Goal: Transaction & Acquisition: Purchase product/service

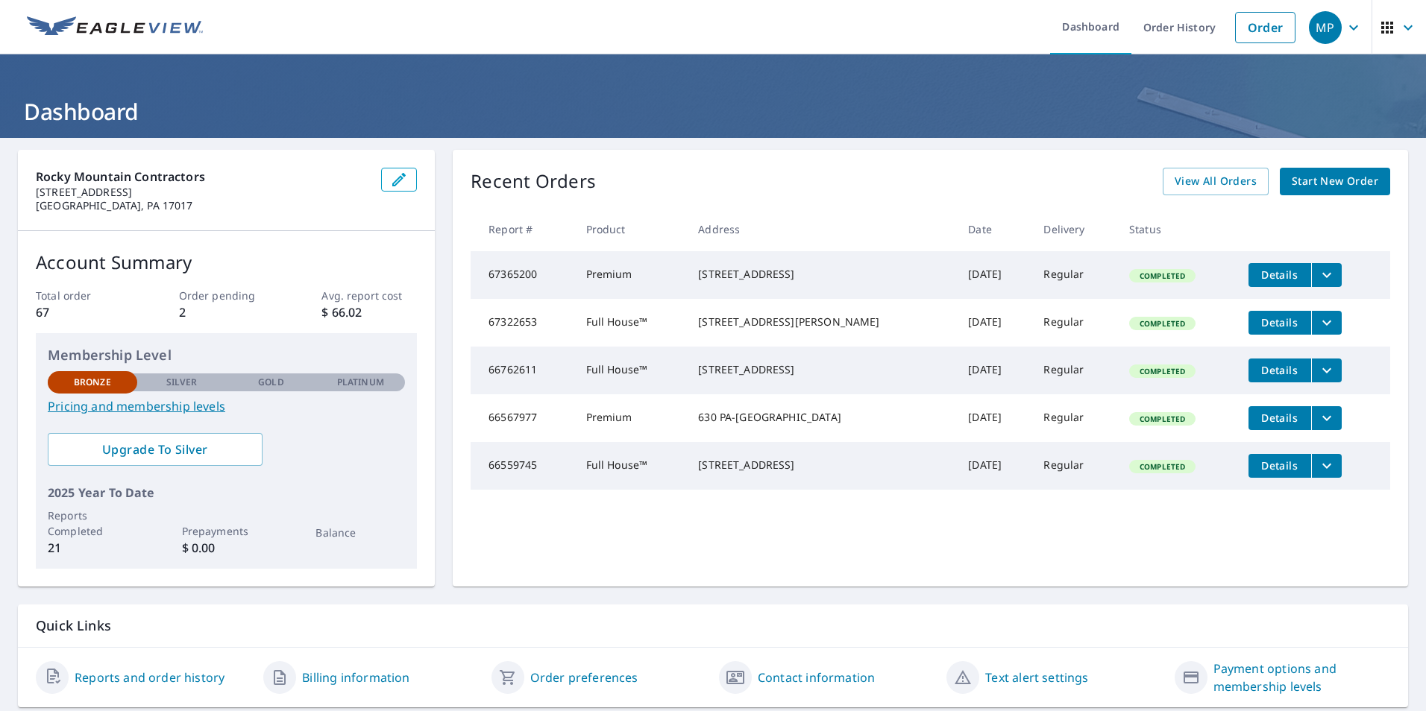
click at [1302, 174] on span "Start New Order" at bounding box center [1335, 181] width 87 height 19
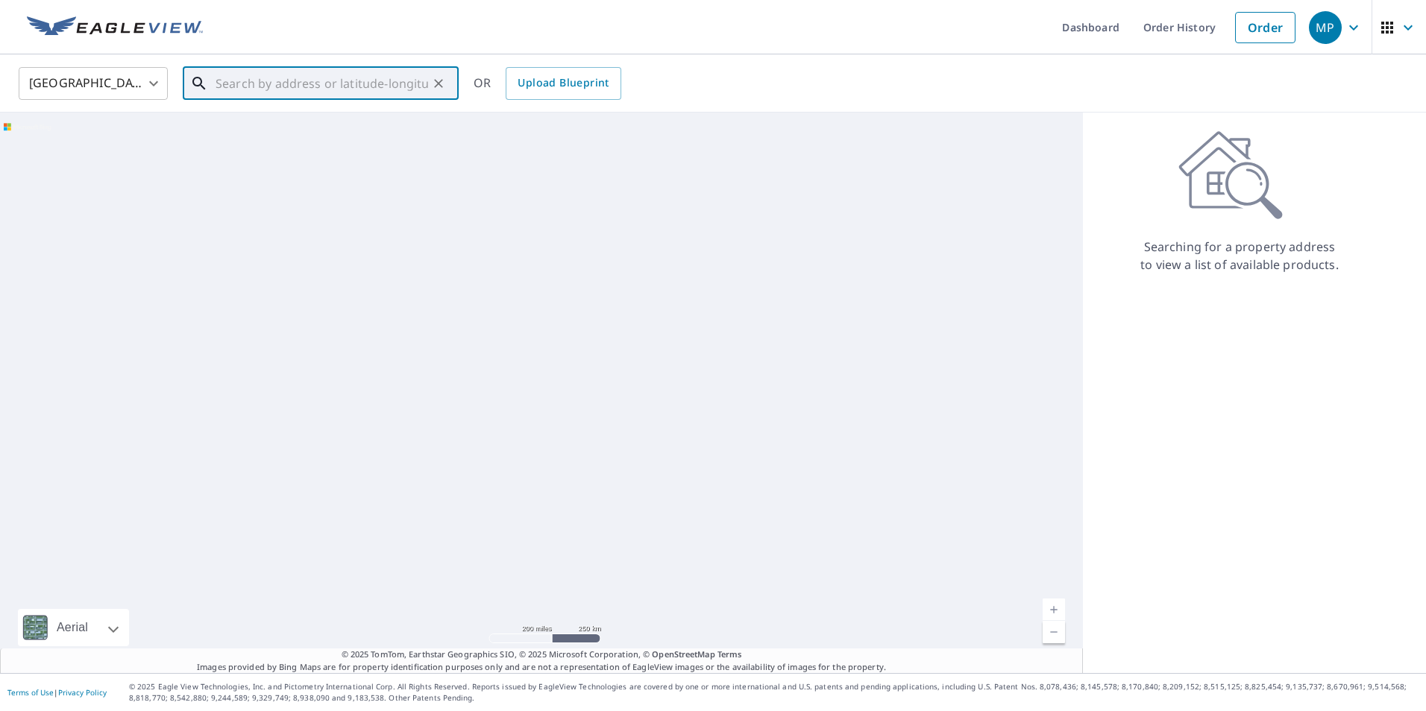
click at [237, 87] on input "text" at bounding box center [322, 84] width 213 height 42
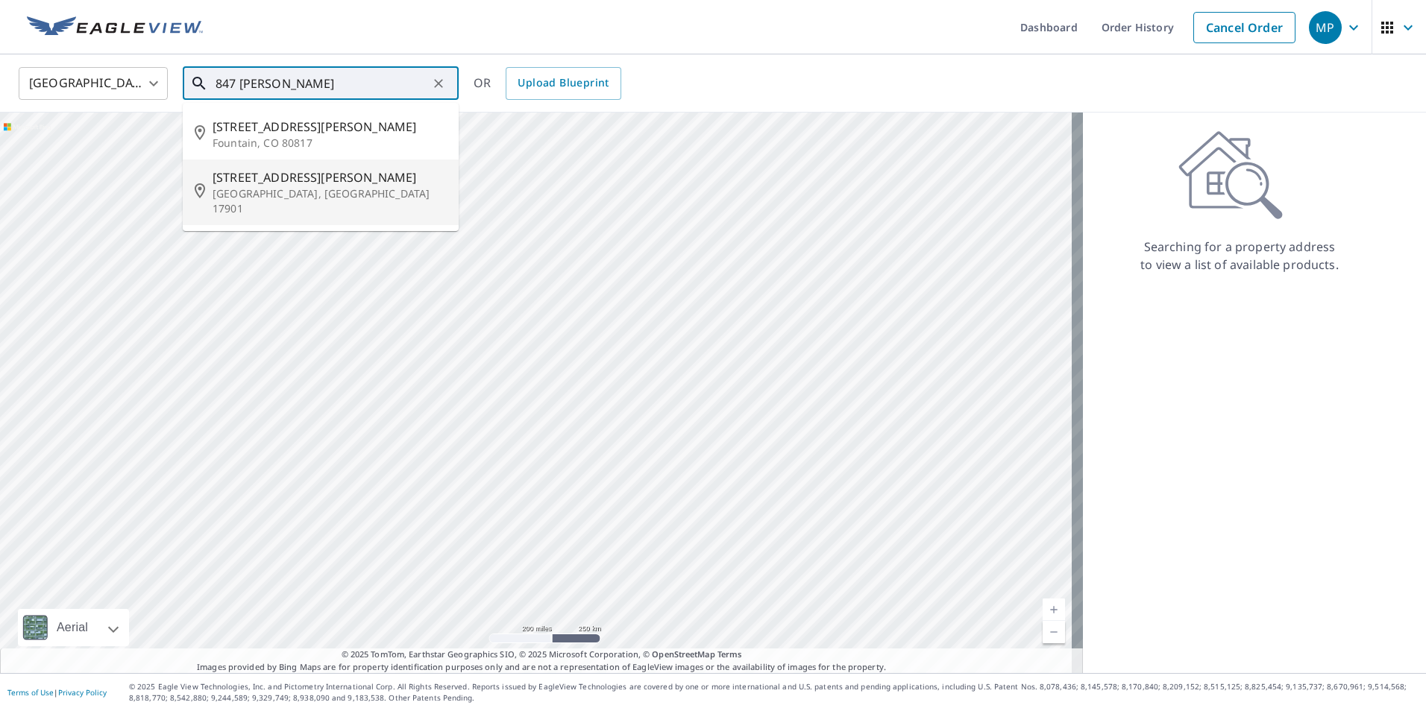
click at [298, 183] on span "[STREET_ADDRESS][PERSON_NAME]" at bounding box center [330, 178] width 234 height 18
type input "[STREET_ADDRESS][PERSON_NAME]"
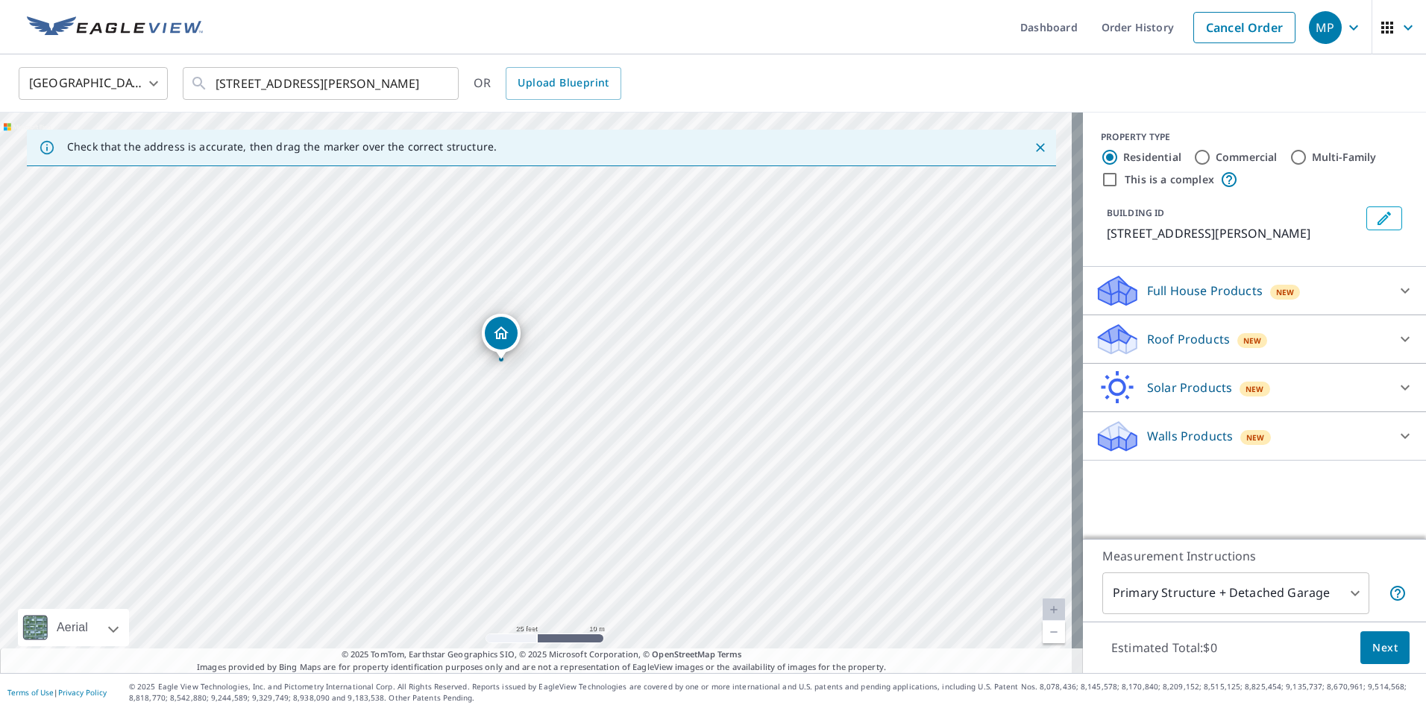
drag, startPoint x: 691, startPoint y: 431, endPoint x: 340, endPoint y: 177, distance: 433.0
click at [340, 177] on div "[STREET_ADDRESS][PERSON_NAME]" at bounding box center [541, 393] width 1083 height 561
click at [1396, 432] on icon at bounding box center [1405, 436] width 18 height 18
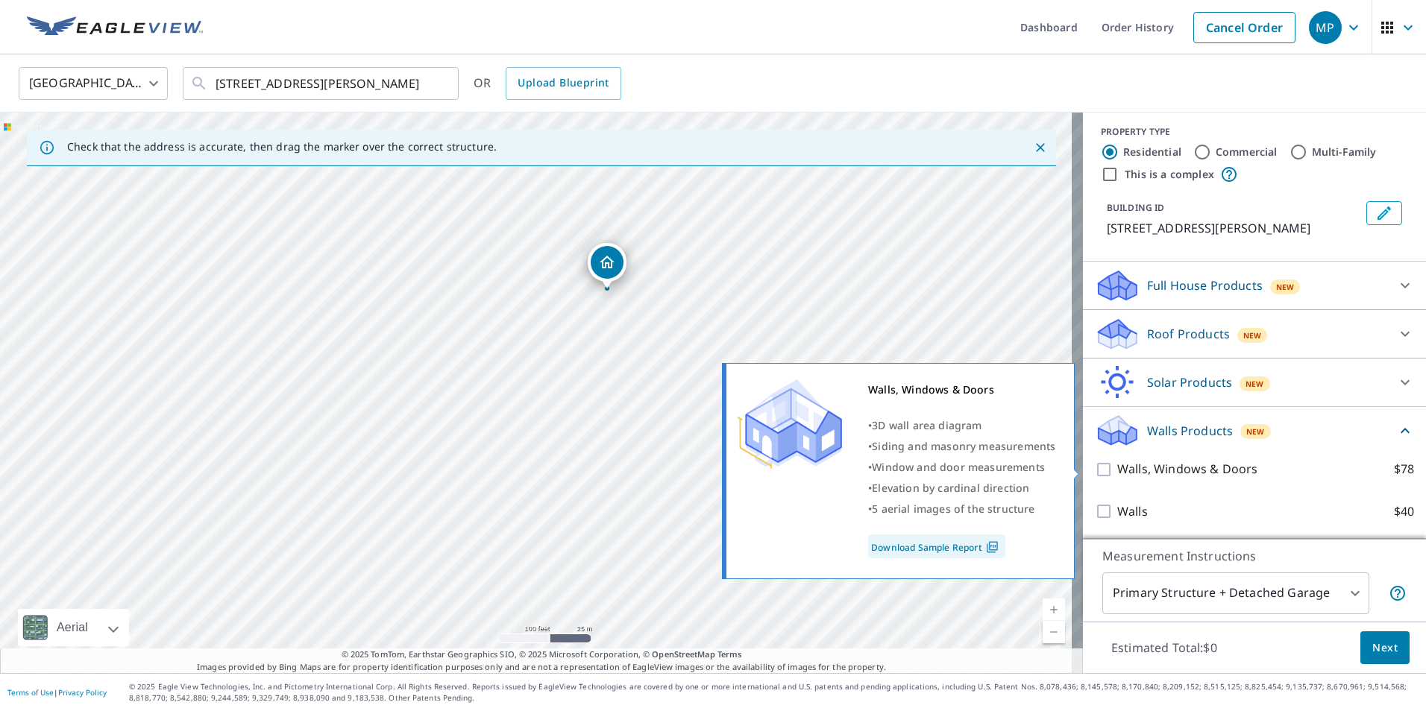
click at [1096, 471] on input "Walls, Windows & Doors $78" at bounding box center [1106, 470] width 22 height 18
checkbox input "true"
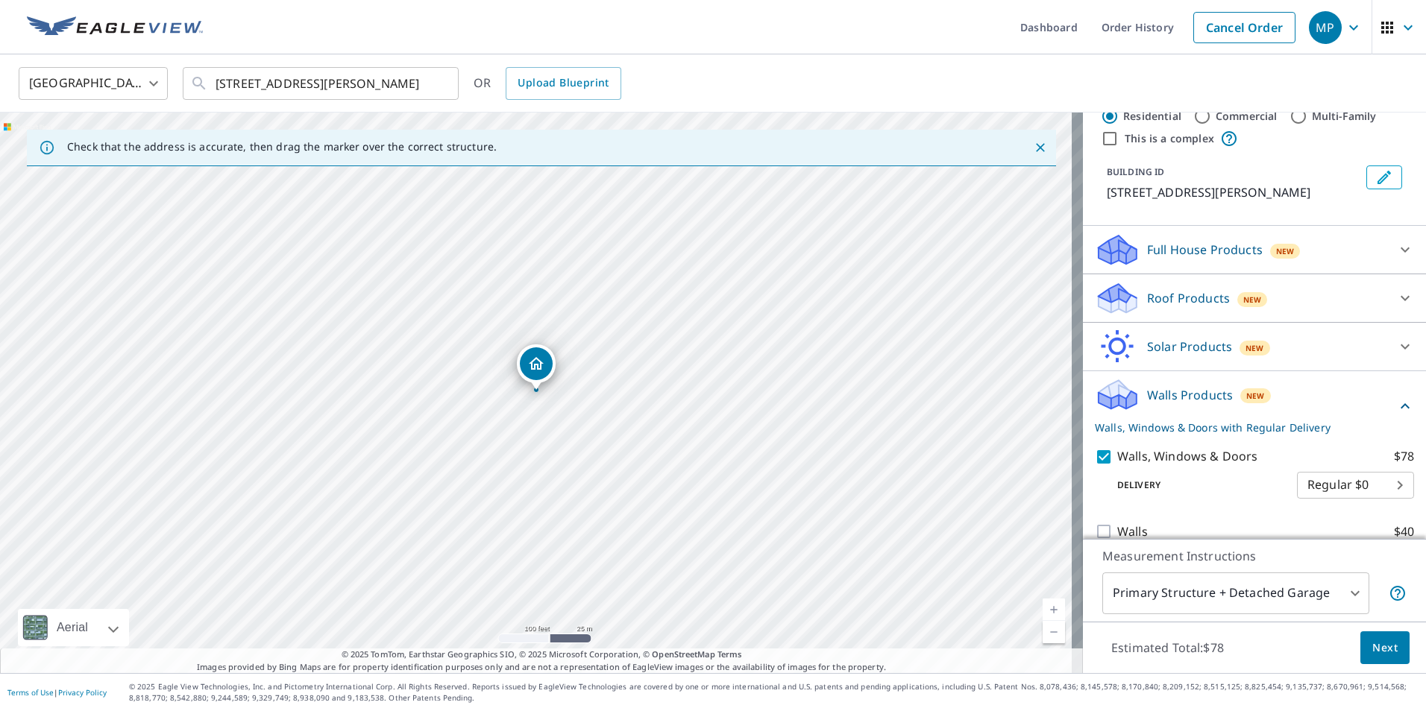
scroll to position [61, 0]
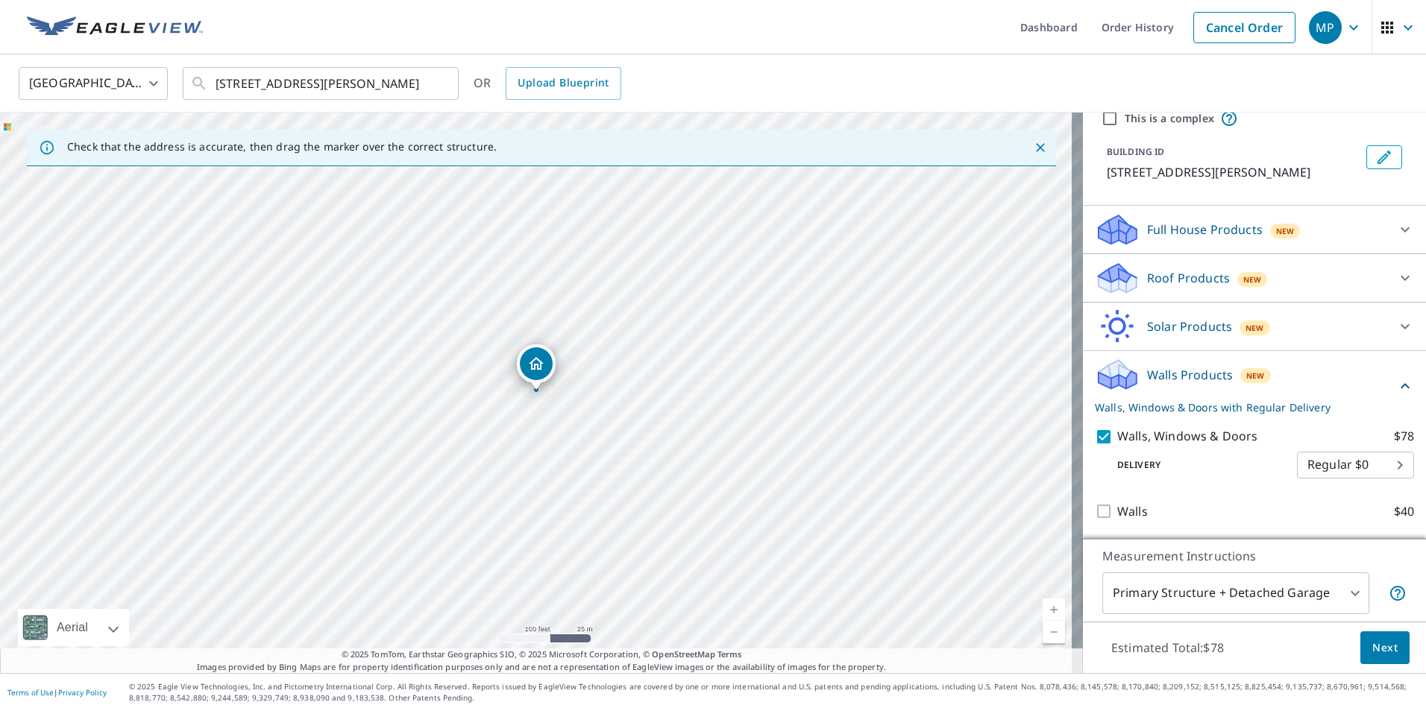
click at [1381, 466] on body "MP MP Dashboard Order History Cancel Order MP [GEOGRAPHIC_DATA] [GEOGRAPHIC_DAT…" at bounding box center [713, 355] width 1426 height 711
click at [1380, 466] on ul "Regular $0" at bounding box center [1332, 463] width 117 height 39
click at [1372, 650] on div at bounding box center [713, 355] width 1426 height 711
click at [1372, 646] on span "Next" at bounding box center [1384, 648] width 25 height 19
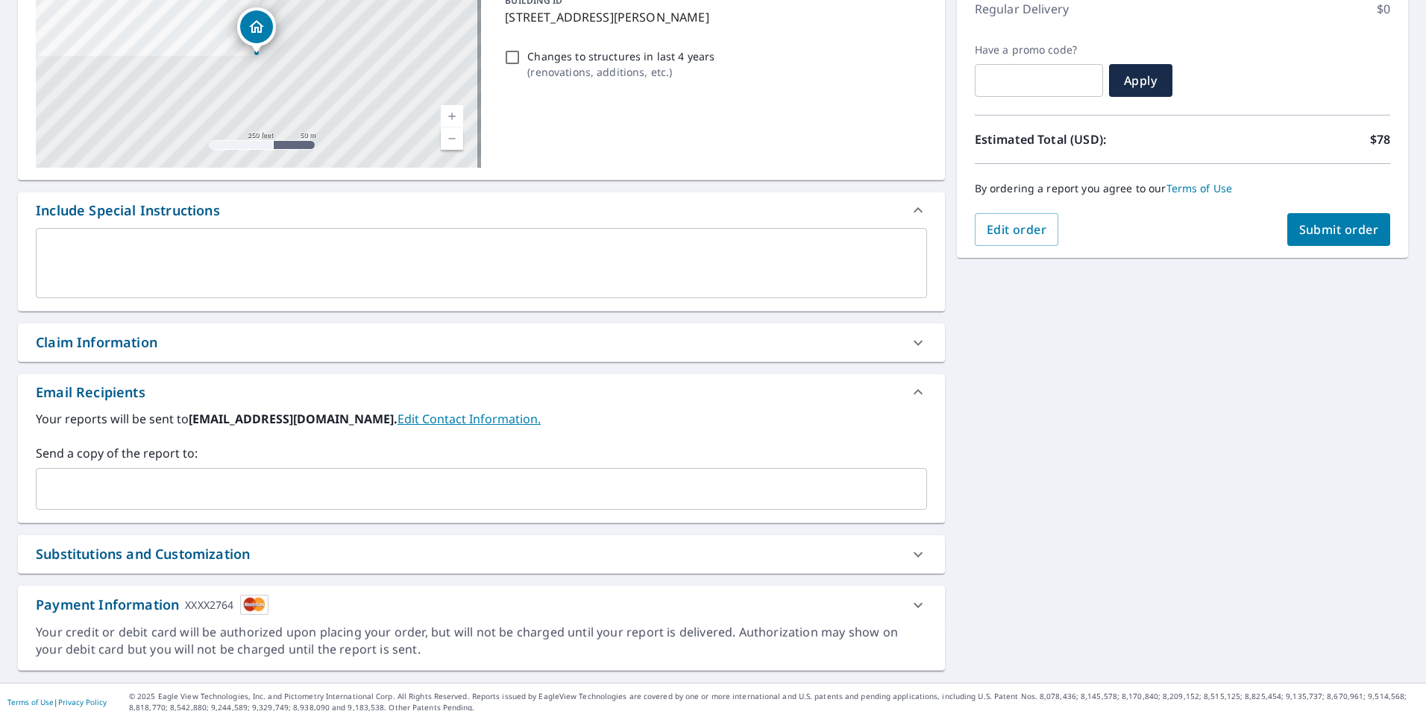
scroll to position [227, 0]
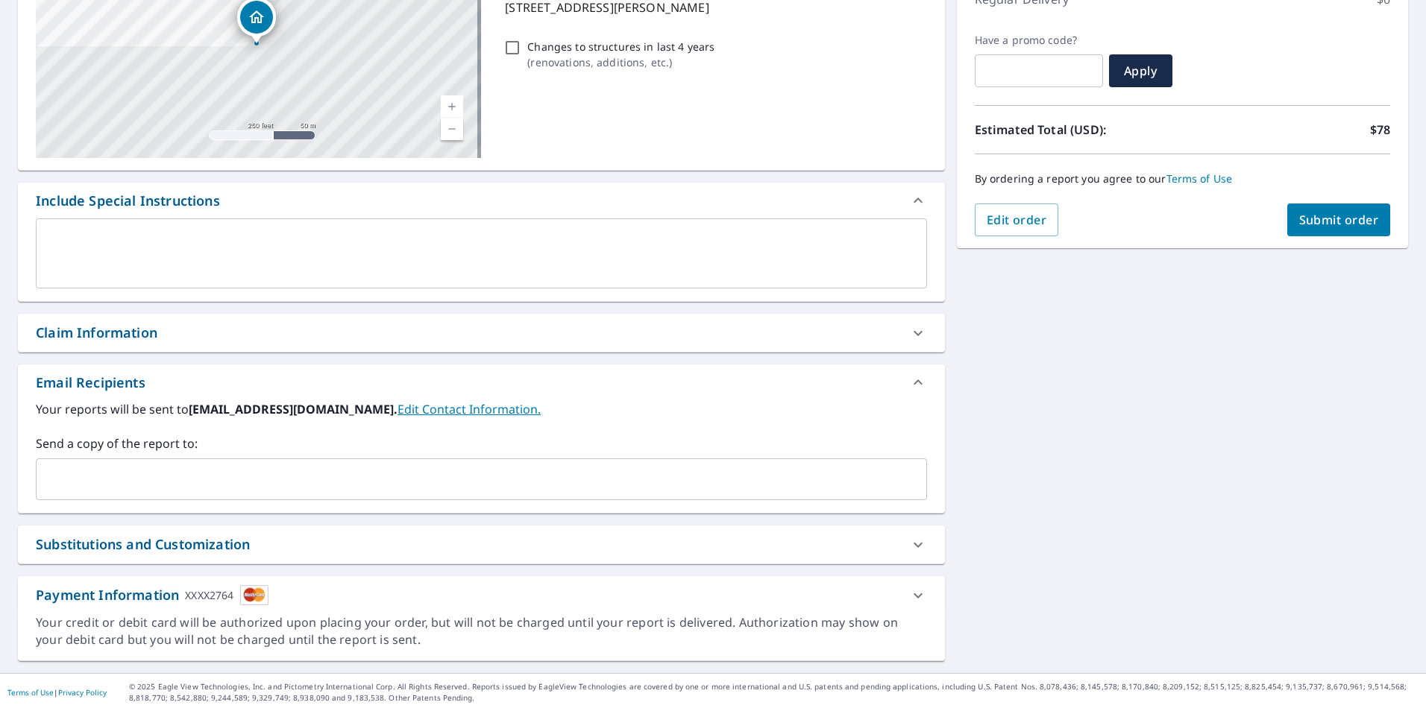
click at [1326, 216] on span "Submit order" at bounding box center [1339, 220] width 80 height 16
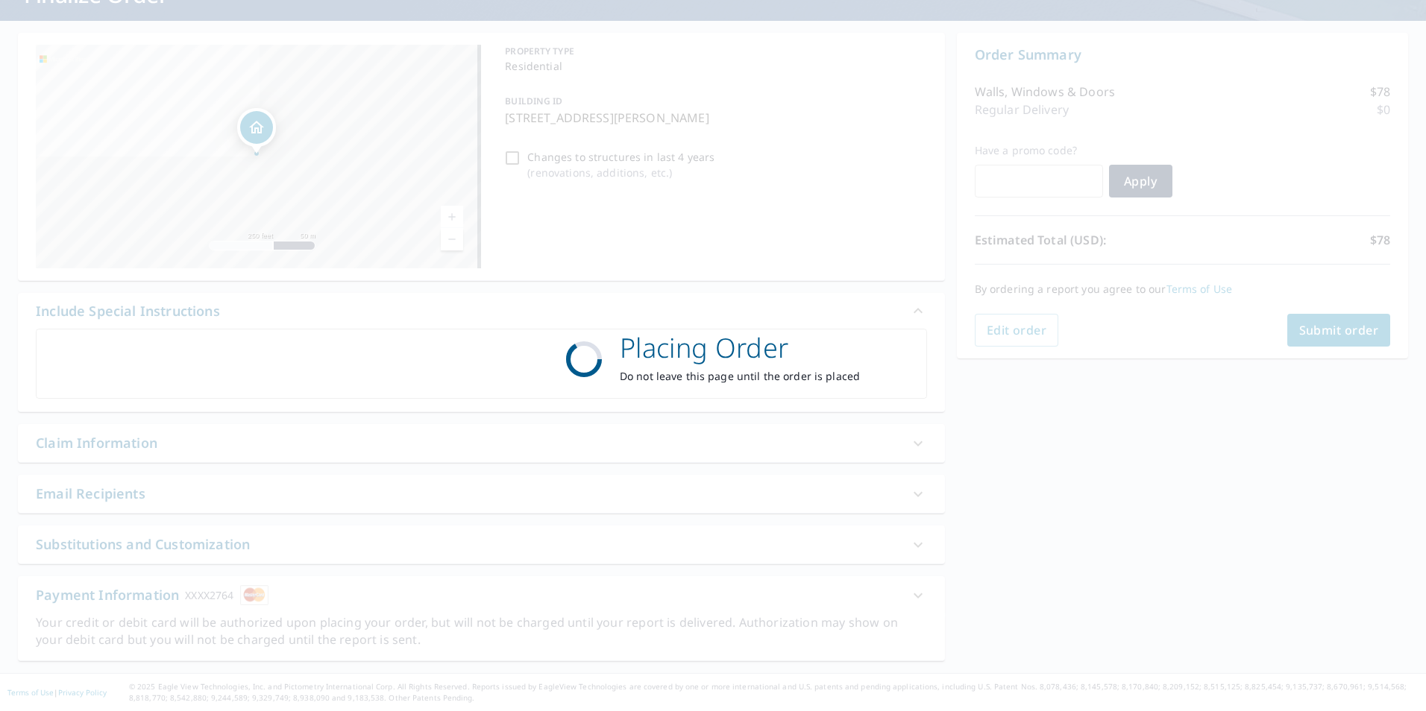
scroll to position [117, 0]
